Goal: Transaction & Acquisition: Book appointment/travel/reservation

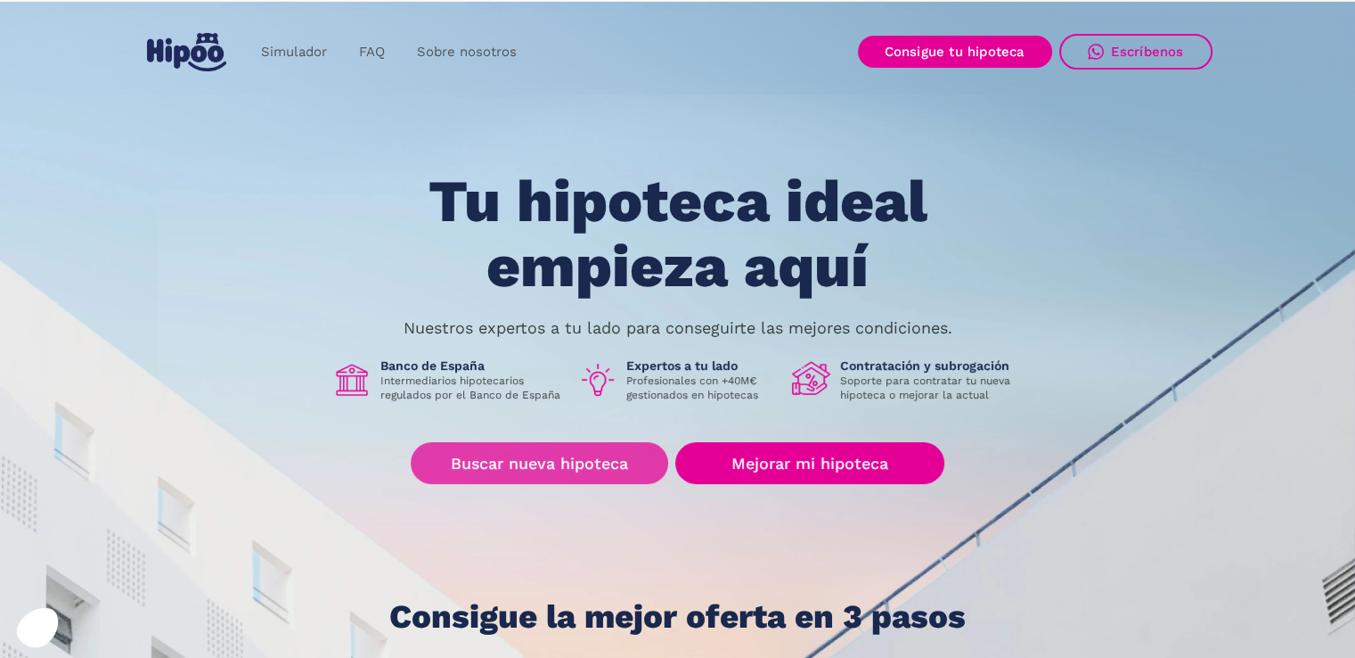
click at [567, 461] on link "Buscar nueva hipoteca" at bounding box center [539, 463] width 257 height 42
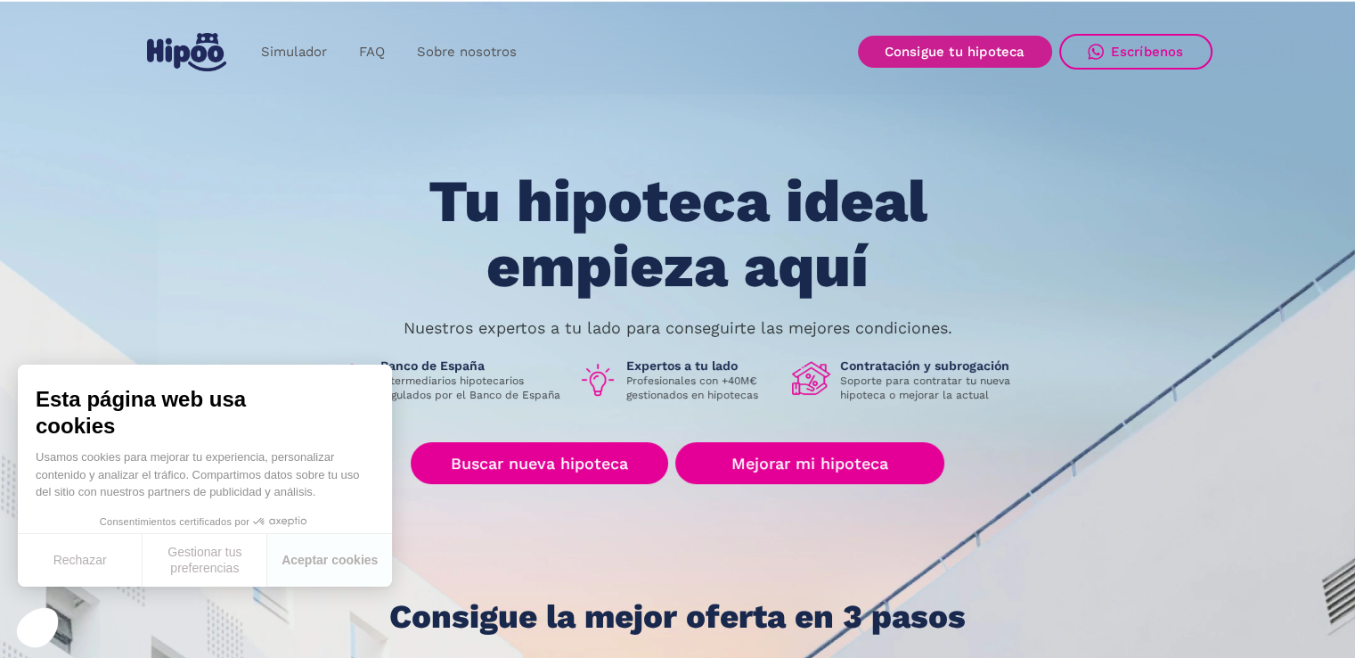
click at [965, 42] on link "Consigue tu hipoteca" at bounding box center [955, 52] width 194 height 32
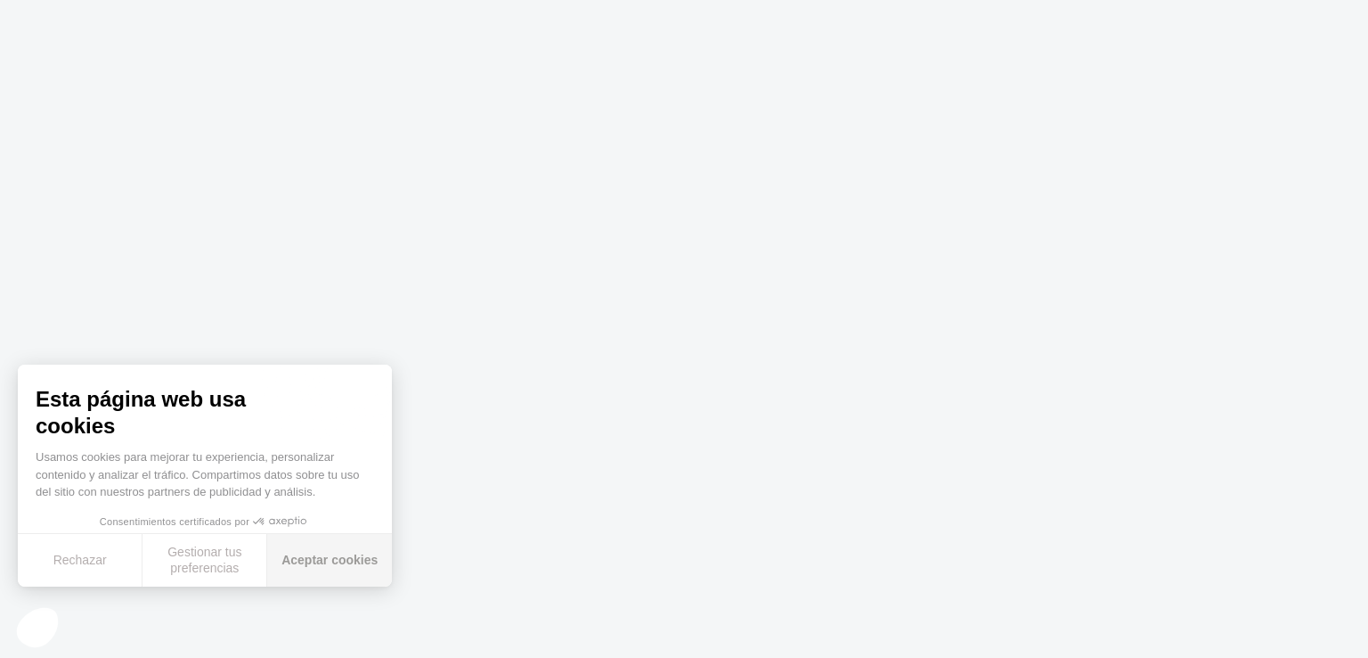
click at [342, 565] on button "Aceptar cookies" at bounding box center [329, 560] width 125 height 53
